Goal: Task Accomplishment & Management: Manage account settings

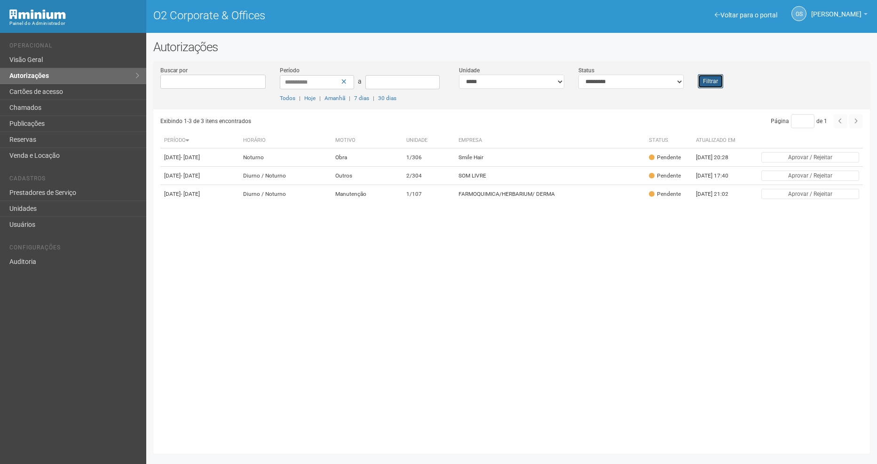
click at [713, 84] on button "Filtrar" at bounding box center [710, 81] width 25 height 14
click at [452, 181] on td "9/109" at bounding box center [429, 176] width 53 height 18
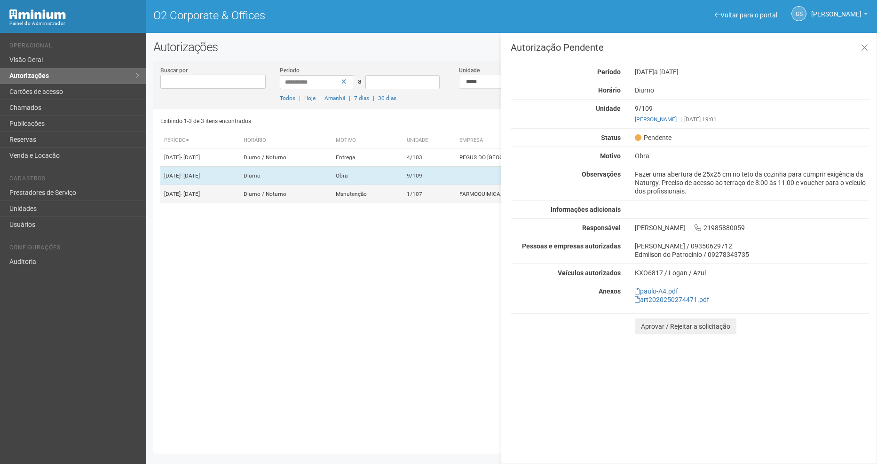
click at [400, 204] on td "Manutenção" at bounding box center [367, 194] width 71 height 18
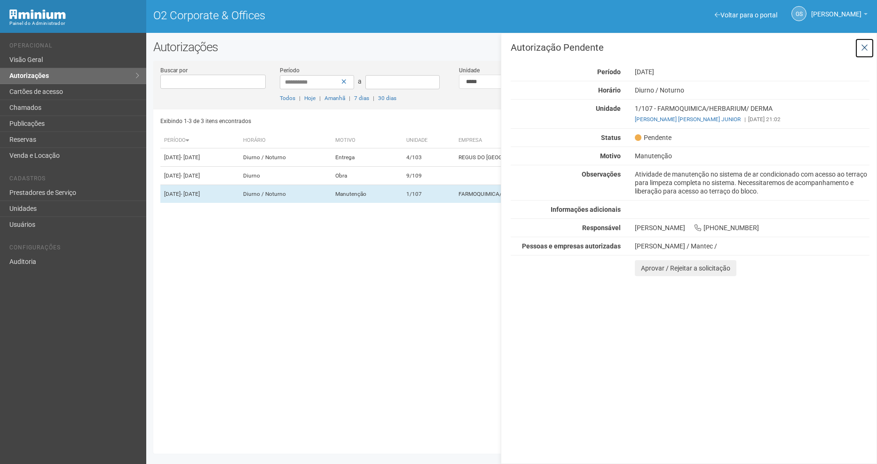
click at [866, 49] on icon at bounding box center [864, 47] width 7 height 9
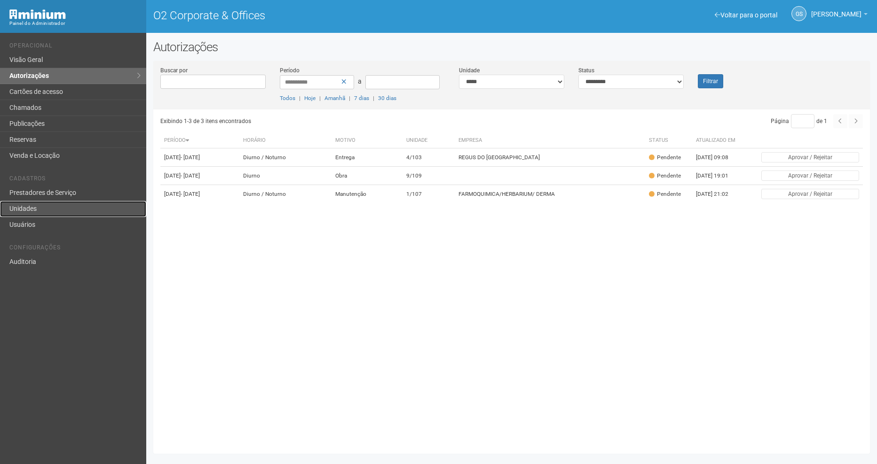
click at [53, 206] on link "Unidades" at bounding box center [73, 209] width 146 height 16
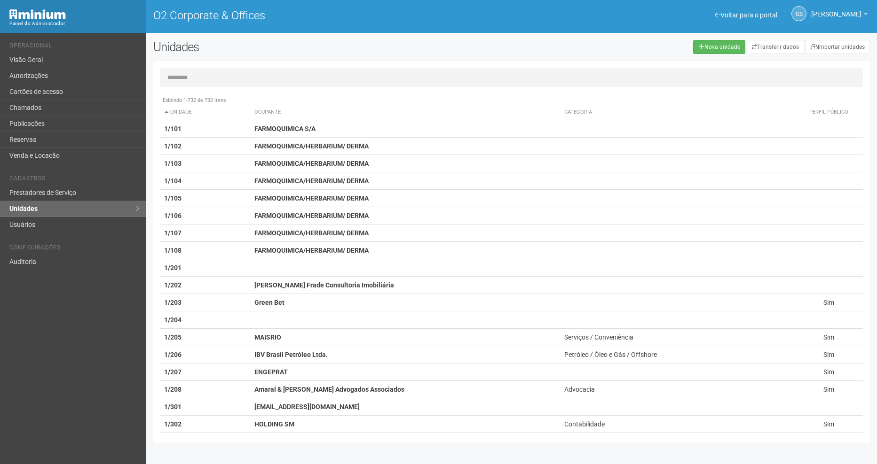
click at [236, 74] on input "text" at bounding box center [511, 77] width 702 height 19
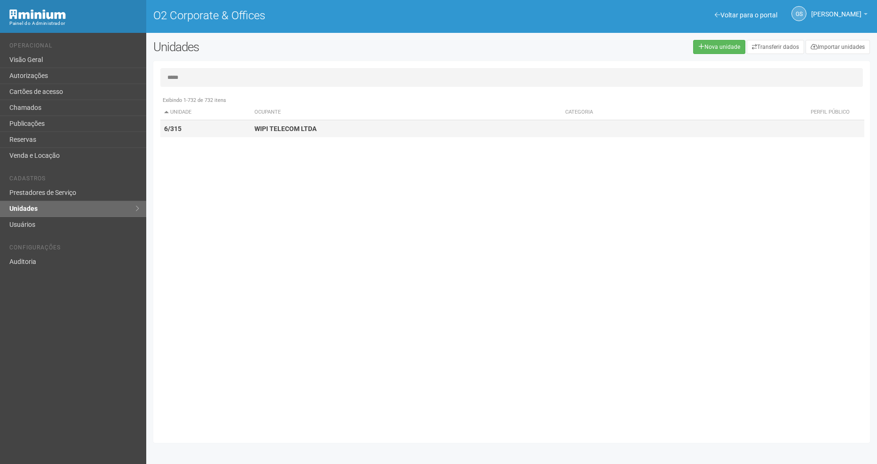
click at [245, 132] on td "6/315" at bounding box center [205, 128] width 91 height 17
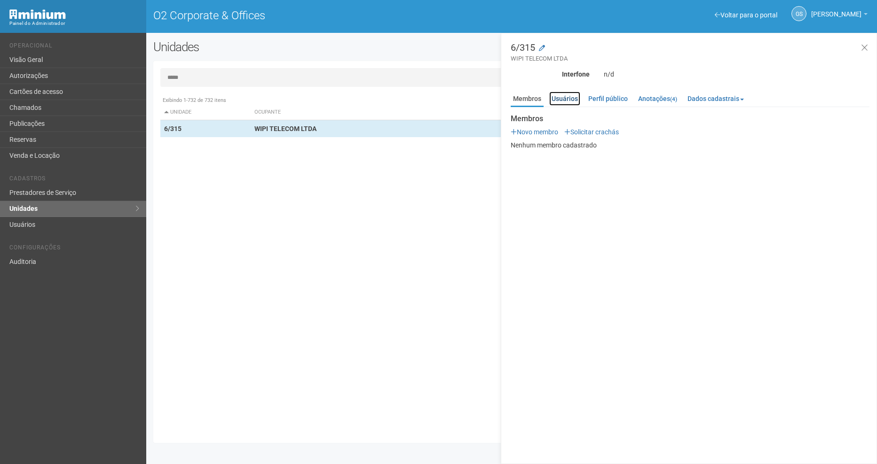
click at [567, 97] on link "Usuários" at bounding box center [564, 99] width 31 height 14
click at [201, 76] on input "*****" at bounding box center [511, 77] width 702 height 19
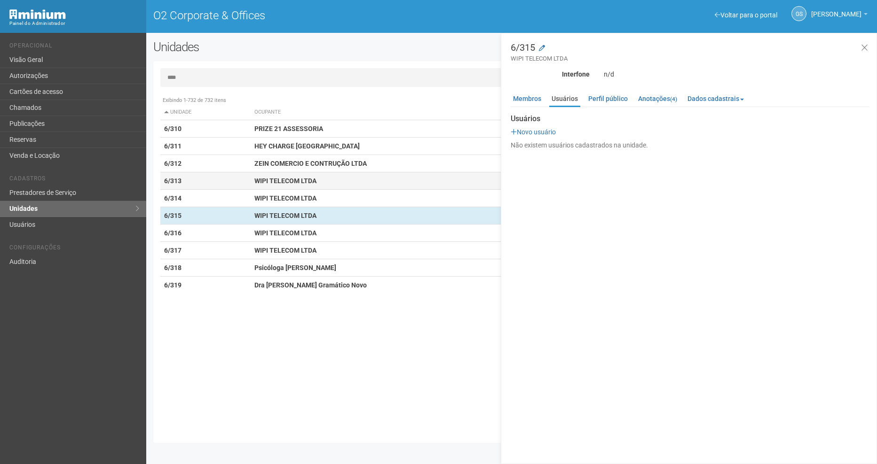
type input "****"
click at [200, 176] on td "6/313" at bounding box center [205, 181] width 91 height 17
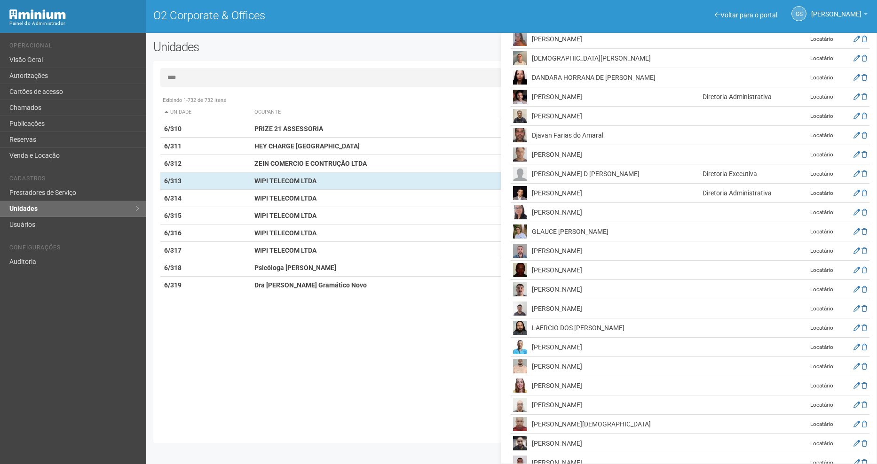
scroll to position [287, 0]
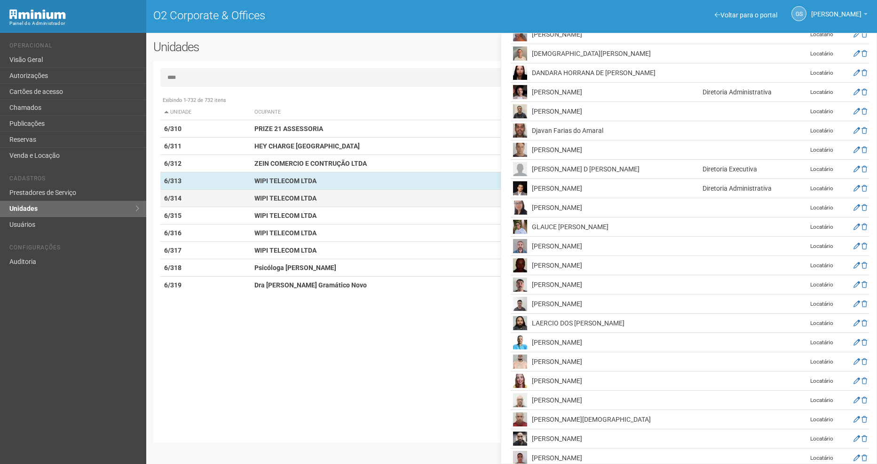
click at [324, 202] on td "WIPI TELECOM LTDA" at bounding box center [406, 198] width 311 height 17
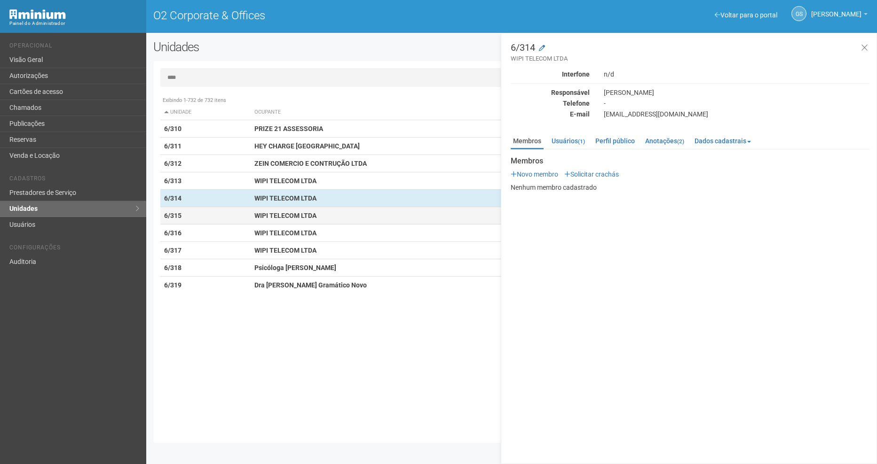
click at [278, 210] on td "WIPI TELECOM LTDA" at bounding box center [406, 215] width 311 height 17
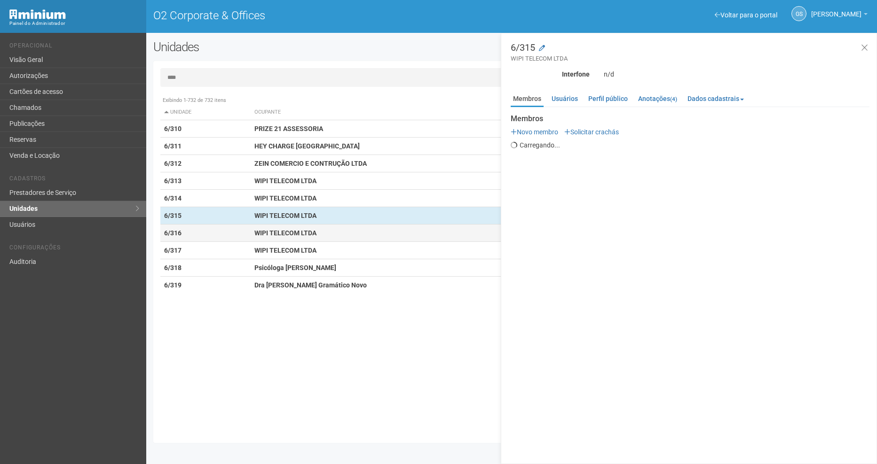
click at [268, 237] on td "WIPI TELECOM LTDA" at bounding box center [406, 233] width 311 height 17
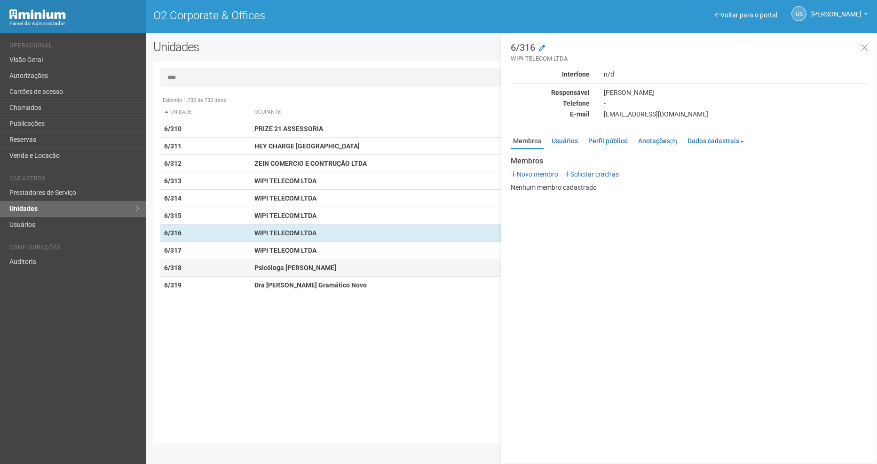
click at [282, 261] on td "Psicóloga [PERSON_NAME]" at bounding box center [406, 267] width 311 height 17
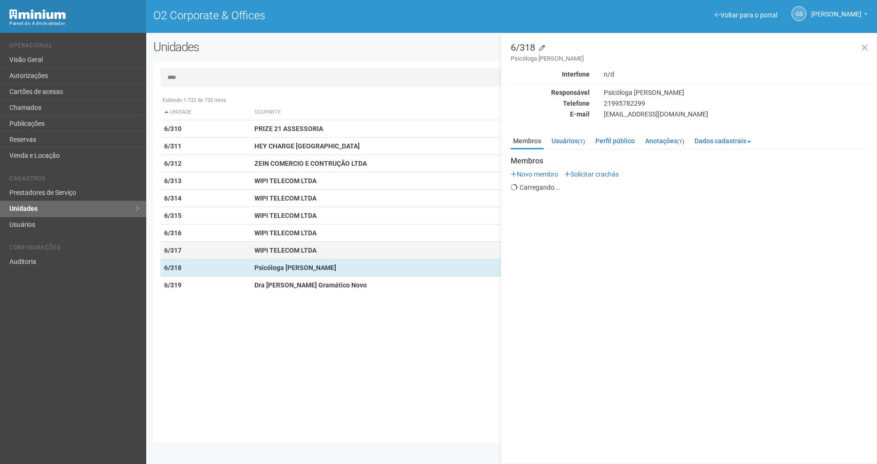
click at [275, 249] on strong "WIPI TELECOM LTDA" at bounding box center [285, 251] width 62 height 8
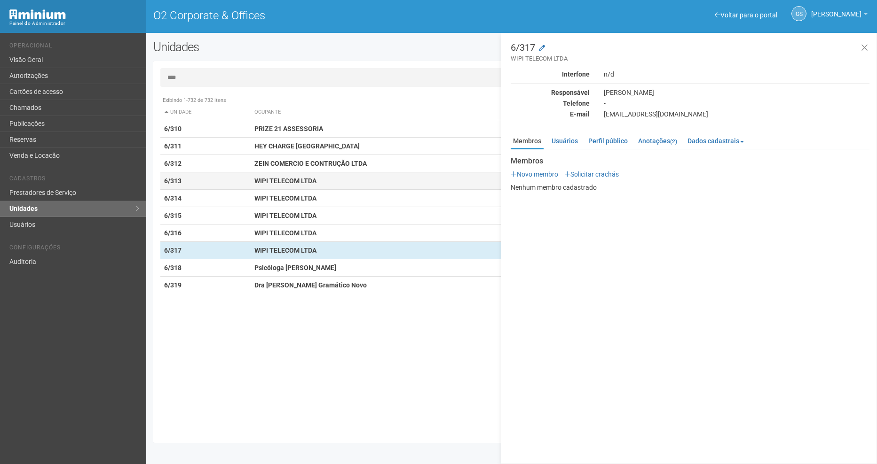
click at [278, 179] on strong "WIPI TELECOM LTDA" at bounding box center [285, 181] width 62 height 8
